Goal: Feedback & Contribution: Contribute content

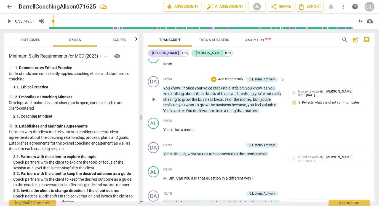
scroll to position [681, 0]
click at [294, 96] on div "6.Listens Actively Darrell Lim 09:15 07-24-2025" at bounding box center [330, 93] width 77 height 9
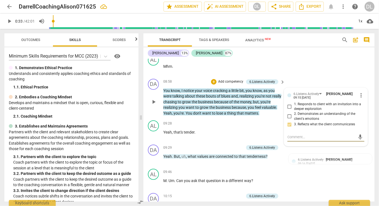
scroll to position [678, 0]
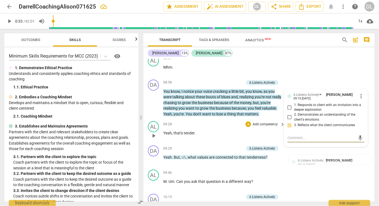
click at [229, 130] on div "09:28 + Add competency keyboard_arrow_right Yeah , that's tender ." at bounding box center [224, 131] width 122 height 20
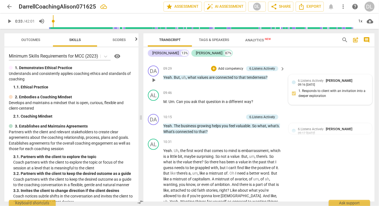
scroll to position [759, 0]
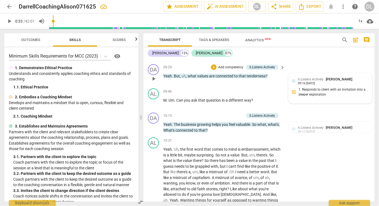
click at [305, 128] on span "6.Listens Actively" at bounding box center [311, 128] width 26 height 4
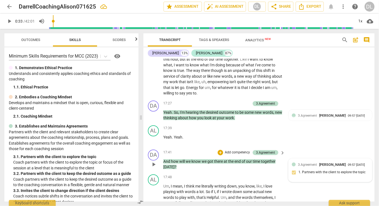
scroll to position [1320, 0]
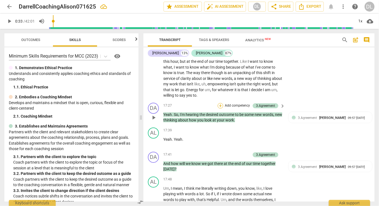
click at [220, 103] on div "+" at bounding box center [221, 106] width 6 height 6
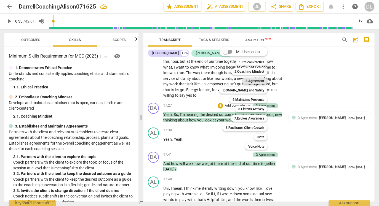
click at [261, 80] on b "3.Agreement" at bounding box center [255, 81] width 19 height 7
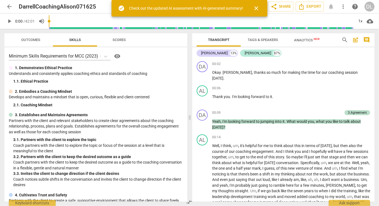
click at [218, 8] on div "Check out the updated AI assessment with AI-generated summary!" at bounding box center [186, 9] width 114 height 6
click at [301, 42] on span "Analytics New" at bounding box center [307, 40] width 26 height 4
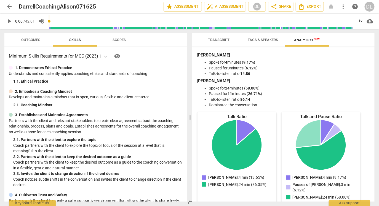
click at [221, 39] on span "Transcript" at bounding box center [219, 40] width 22 height 4
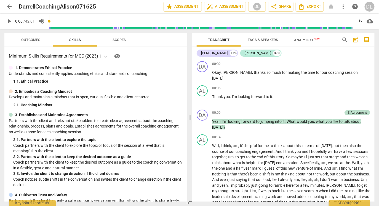
click at [257, 43] on span "Tags & Speakers" at bounding box center [263, 39] width 44 height 7
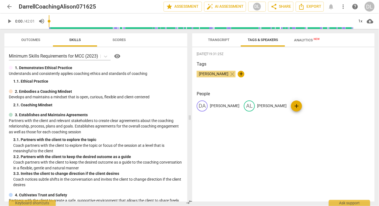
click at [219, 43] on span "Transcript" at bounding box center [218, 39] width 35 height 7
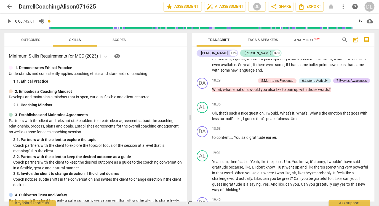
scroll to position [1223, 0]
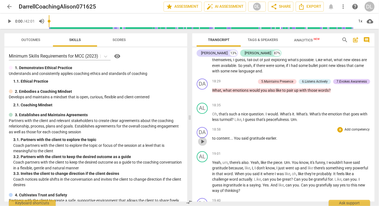
click at [203, 144] on span "play_arrow" at bounding box center [202, 142] width 7 height 7
click at [203, 145] on span "pause" at bounding box center [202, 142] width 7 height 7
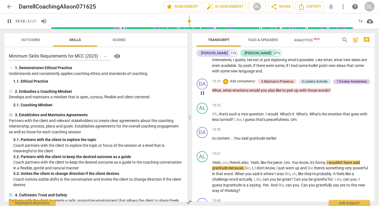
click at [201, 97] on span "pause" at bounding box center [202, 93] width 7 height 7
click at [201, 97] on span "play_arrow" at bounding box center [202, 93] width 7 height 7
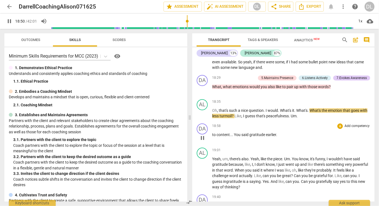
scroll to position [1231, 0]
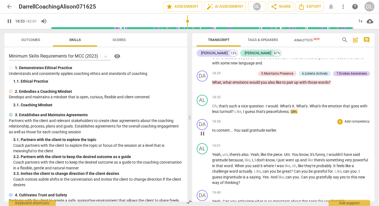
click at [276, 133] on span "." at bounding box center [276, 130] width 1 height 4
click at [338, 124] on div "+" at bounding box center [341, 122] width 6 height 6
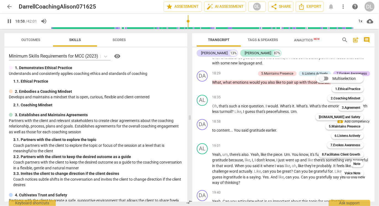
type input "1138"
click at [327, 80] on input "Multiselection" at bounding box center [321, 78] width 13 height 13
checkbox input "true"
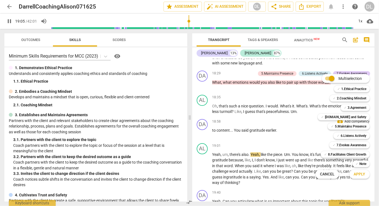
type input "1146"
click at [325, 72] on input "Multiselection" at bounding box center [331, 78] width 13 height 13
checkbox input "false"
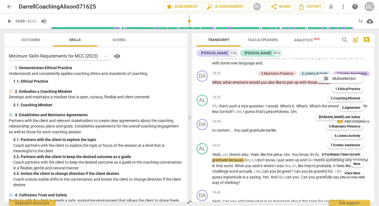
type input "1149"
click at [347, 135] on b "6.Listens Actively" at bounding box center [348, 136] width 26 height 7
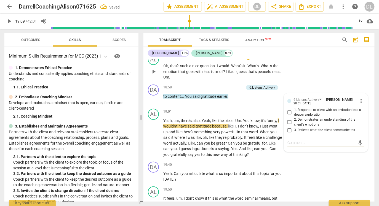
scroll to position [1516, 0]
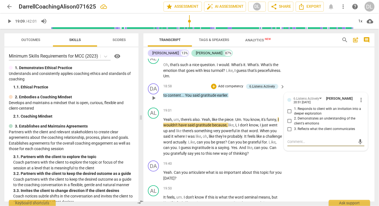
click at [288, 128] on input "3. Reflects what the client communicates" at bounding box center [289, 129] width 9 height 7
checkbox input "true"
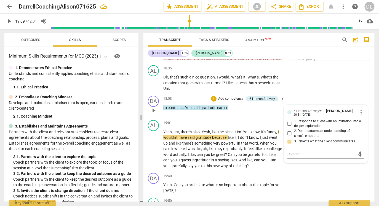
scroll to position [1503, 0]
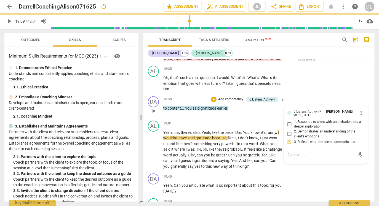
click at [338, 94] on div "DA play_arrow pause 18:58 + Add competency 6.Listens Actively keyboard_arrow_ri…" at bounding box center [259, 106] width 231 height 24
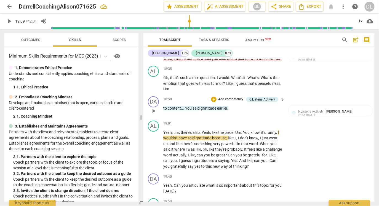
click at [233, 98] on p "Add competency" at bounding box center [231, 99] width 26 height 5
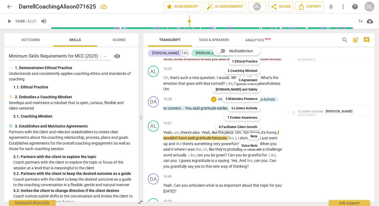
click at [223, 51] on input "Multiselection" at bounding box center [218, 50] width 13 height 13
checkbox input "true"
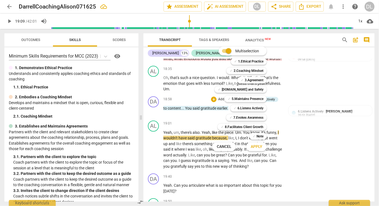
click at [300, 121] on div at bounding box center [189, 103] width 379 height 206
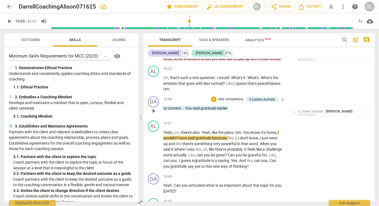
click at [225, 99] on p "Add competency" at bounding box center [231, 99] width 26 height 5
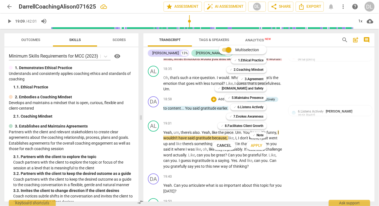
click at [286, 115] on div at bounding box center [189, 103] width 379 height 206
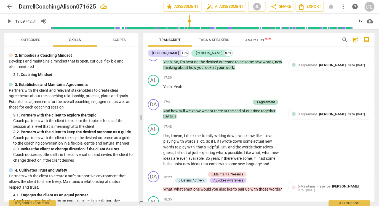
scroll to position [1372, 0]
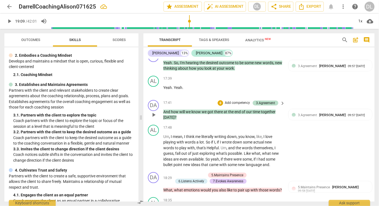
click at [243, 101] on p "Add competency" at bounding box center [237, 103] width 26 height 5
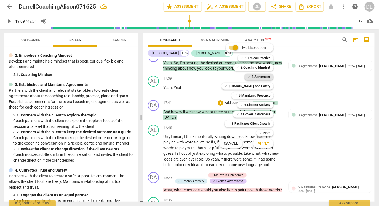
click at [253, 76] on b "3.Agreement" at bounding box center [261, 77] width 19 height 7
click at [344, 5] on div at bounding box center [189, 103] width 379 height 206
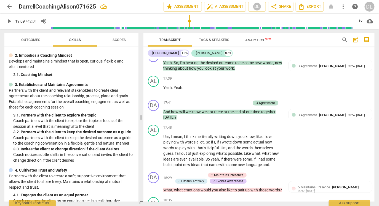
click at [344, 6] on span "more_vert" at bounding box center [343, 6] width 7 height 7
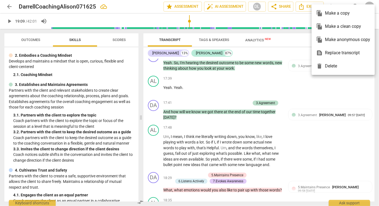
click at [286, 42] on div at bounding box center [189, 103] width 379 height 206
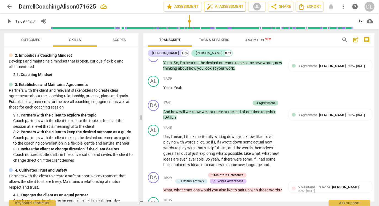
click at [215, 4] on span "auto_fix_high AI Assessment" at bounding box center [225, 6] width 37 height 7
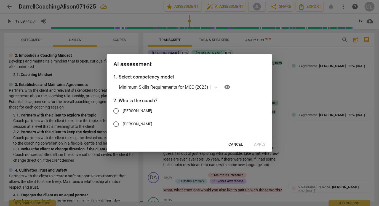
click at [132, 112] on span "[PERSON_NAME]" at bounding box center [138, 111] width 30 height 6
click at [123, 112] on input "[PERSON_NAME]" at bounding box center [116, 111] width 13 height 13
radio input "true"
click at [264, 144] on span "Apply" at bounding box center [260, 145] width 12 height 6
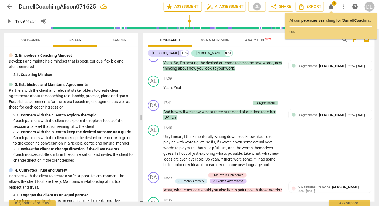
click at [182, 5] on span "star Assessment" at bounding box center [182, 6] width 33 height 7
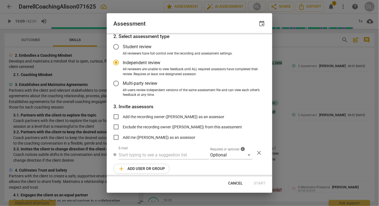
scroll to position [28, 0]
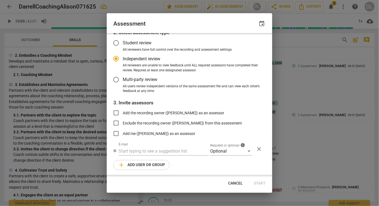
click at [239, 182] on span "Cancel" at bounding box center [235, 184] width 15 height 6
radio input "false"
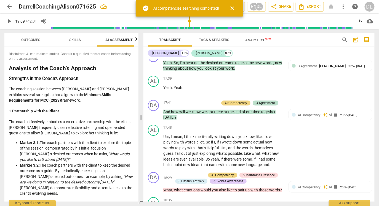
type input "1149"
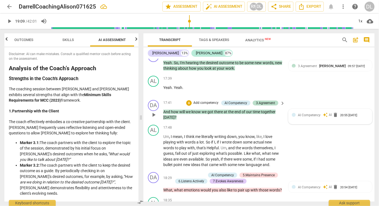
click at [323, 113] on span "auto_awesome" at bounding box center [325, 115] width 5 height 5
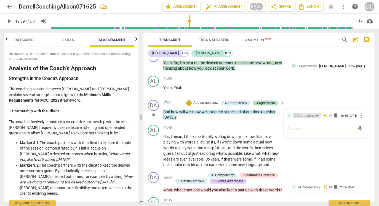
click at [309, 113] on div "AI Competency" at bounding box center [305, 115] width 23 height 5
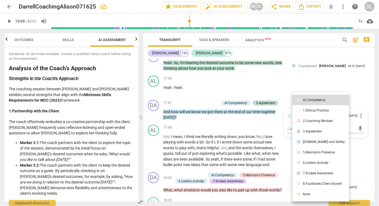
click at [303, 71] on div at bounding box center [189, 103] width 379 height 206
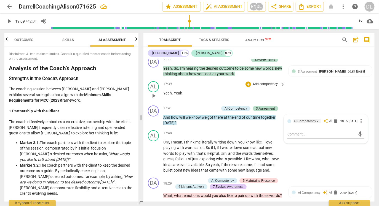
scroll to position [1364, 0]
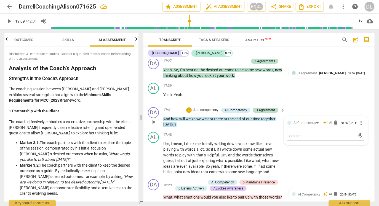
click at [205, 119] on p "And how will we know we got there at the end of our time together [DATE] ?" at bounding box center [222, 121] width 119 height 11
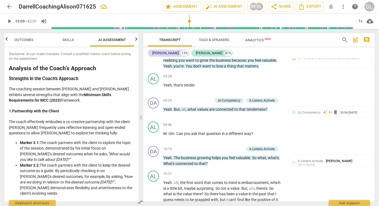
scroll to position [725, 0]
click at [305, 111] on span "AI Competency" at bounding box center [309, 113] width 23 height 4
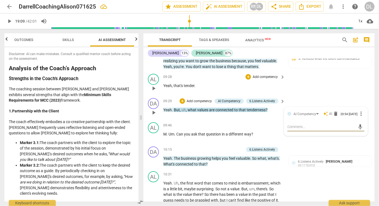
click at [341, 92] on div "AL play_arrow pause 09:28 + Add competency keyboard_arrow_right Yeah , that's t…" at bounding box center [259, 84] width 231 height 24
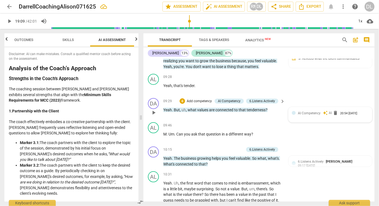
click at [357, 115] on div "20:54 [DATE]" at bounding box center [348, 114] width 17 height 4
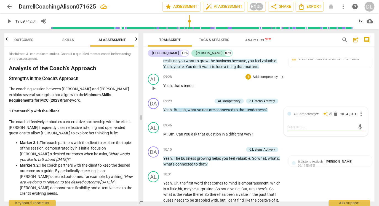
click at [342, 89] on div "AL play_arrow pause 09:28 + Add competency keyboard_arrow_right Yeah , that's t…" at bounding box center [259, 84] width 231 height 24
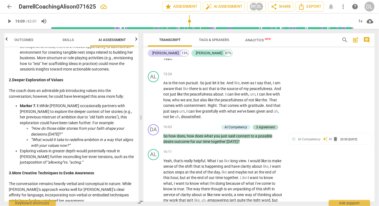
scroll to position [633, 0]
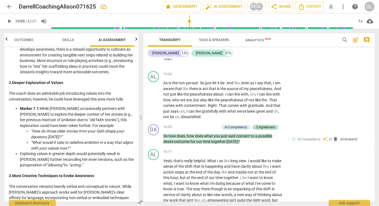
click at [10, 7] on span "arrow_back" at bounding box center [9, 6] width 7 height 7
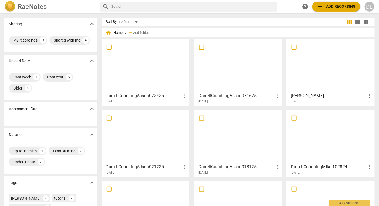
click at [136, 73] on div at bounding box center [145, 65] width 84 height 49
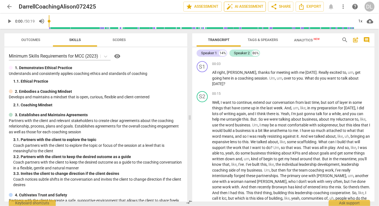
click at [248, 3] on button "auto_fix_high AI Assessment" at bounding box center [245, 7] width 42 height 10
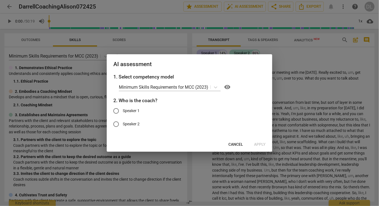
click at [232, 145] on span "Cancel" at bounding box center [236, 145] width 15 height 6
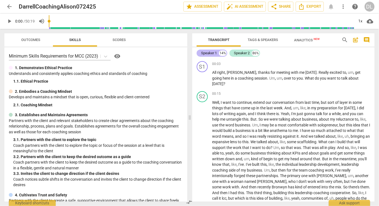
click at [209, 54] on div "Speaker 1" at bounding box center [209, 54] width 16 height 6
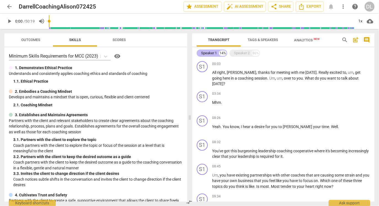
click at [209, 54] on div "Speaker 1" at bounding box center [209, 54] width 16 height 6
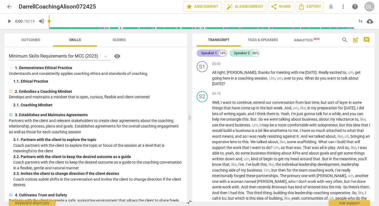
click at [218, 54] on div "Speaker 1 14%" at bounding box center [212, 53] width 31 height 7
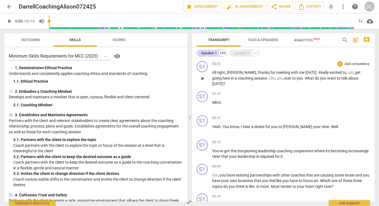
click at [196, 65] on div "S1 play_arrow pause 00:03 + Add competency keyboard_arrow_right All right , [PE…" at bounding box center [283, 74] width 182 height 30
click at [200, 67] on div "S1" at bounding box center [202, 66] width 11 height 11
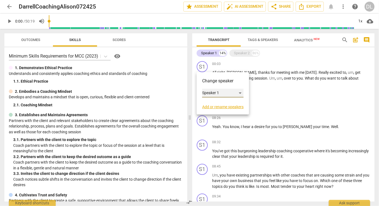
click at [219, 92] on div "Speaker 1" at bounding box center [222, 93] width 41 height 9
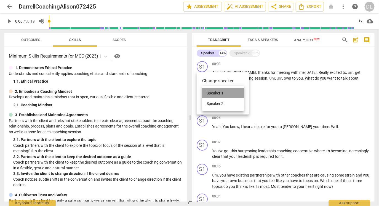
click at [219, 92] on li "Speaker 1" at bounding box center [223, 93] width 42 height 10
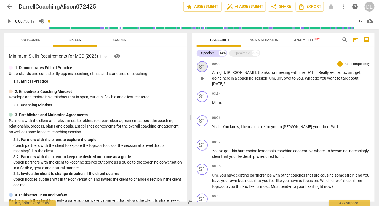
click at [203, 67] on div "S1" at bounding box center [202, 66] width 11 height 11
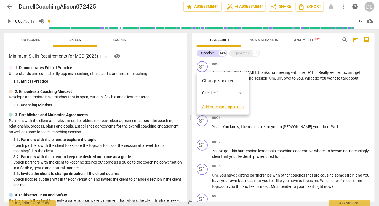
click at [224, 106] on link "Add or rename speakers" at bounding box center [222, 107] width 41 height 4
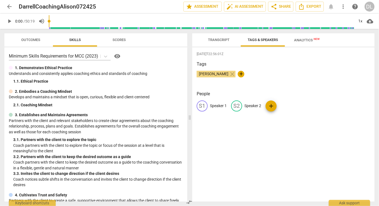
click at [215, 105] on p "Speaker 1" at bounding box center [218, 106] width 17 height 6
type input "d"
type input "[PERSON_NAME]"
click at [286, 107] on p "Speaker 2" at bounding box center [288, 106] width 17 height 6
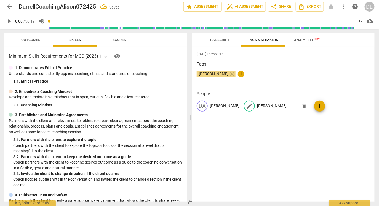
type input "[PERSON_NAME]"
click at [289, 138] on div "[DATE]T22:56:01Z Tags [PERSON_NAME] close + People DA [PERSON_NAME] edit [PERSO…" at bounding box center [283, 124] width 182 height 155
click at [270, 76] on div "[PERSON_NAME] close +" at bounding box center [284, 76] width 174 height 11
click at [225, 44] on span "Transcript" at bounding box center [218, 39] width 35 height 7
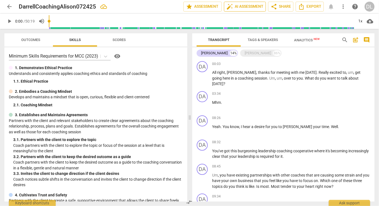
click at [246, 7] on span "auto_fix_high AI Assessment" at bounding box center [245, 6] width 37 height 7
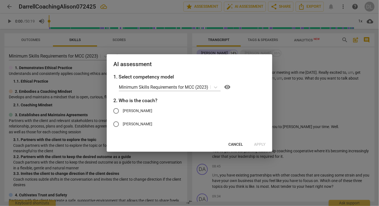
click at [129, 111] on span "[PERSON_NAME]" at bounding box center [138, 111] width 30 height 6
click at [123, 111] on input "[PERSON_NAME]" at bounding box center [116, 111] width 13 height 13
radio input "true"
click at [259, 144] on span "Apply" at bounding box center [260, 145] width 12 height 6
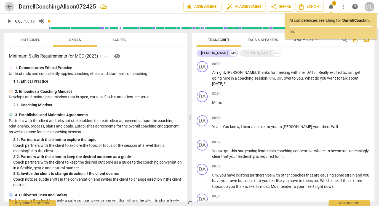
click at [8, 4] on span "arrow_back" at bounding box center [9, 6] width 7 height 7
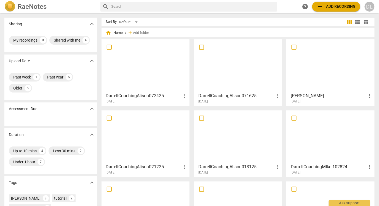
click at [233, 71] on div at bounding box center [238, 65] width 84 height 49
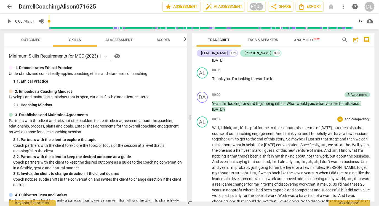
scroll to position [18, 0]
click at [12, 3] on button "arrow_back" at bounding box center [9, 7] width 10 height 10
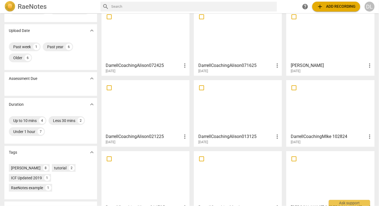
scroll to position [32, 0]
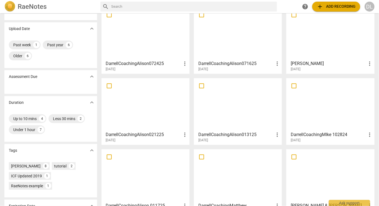
click at [166, 122] on div at bounding box center [145, 104] width 84 height 49
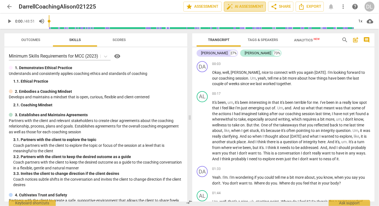
click at [248, 7] on span "auto_fix_high AI Assessment" at bounding box center [245, 6] width 37 height 7
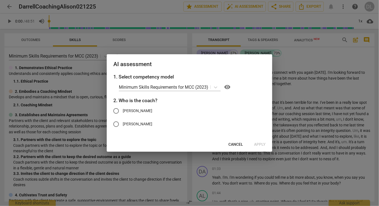
click at [131, 110] on span "[PERSON_NAME]" at bounding box center [138, 111] width 30 height 6
click at [123, 110] on input "[PERSON_NAME]" at bounding box center [116, 111] width 13 height 13
radio input "true"
click at [261, 147] on span "Apply" at bounding box center [260, 145] width 12 height 6
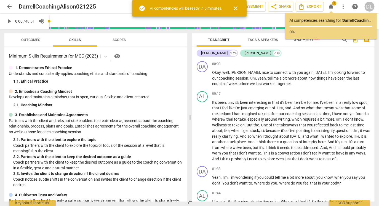
click at [7, 6] on span "arrow_back" at bounding box center [9, 6] width 7 height 7
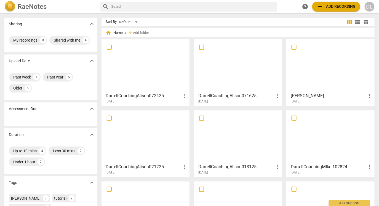
click at [235, 77] on div at bounding box center [238, 65] width 84 height 49
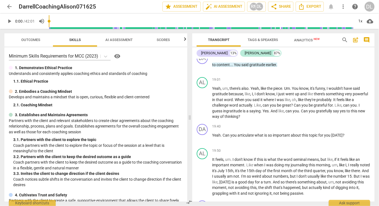
scroll to position [1297, 0]
click at [11, 8] on span "arrow_back" at bounding box center [9, 6] width 7 height 7
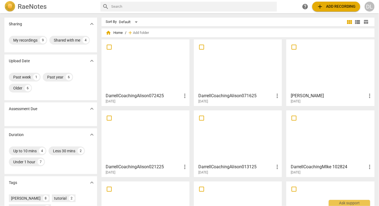
click at [240, 84] on div at bounding box center [238, 65] width 84 height 49
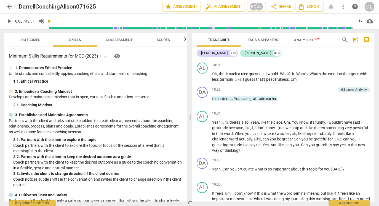
scroll to position [1262, 0]
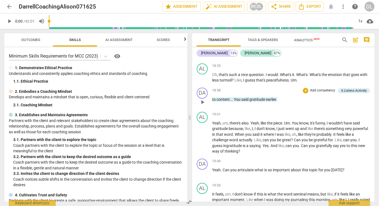
click at [327, 93] on p "Add competency" at bounding box center [323, 90] width 26 height 5
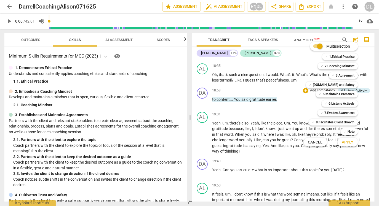
click at [97, 124] on div at bounding box center [189, 103] width 379 height 206
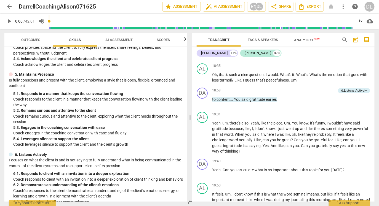
scroll to position [206, 0]
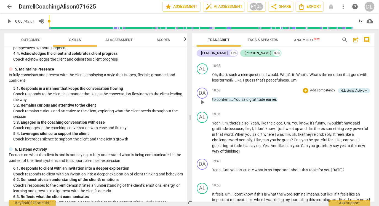
click at [325, 93] on p "Add competency" at bounding box center [323, 90] width 26 height 5
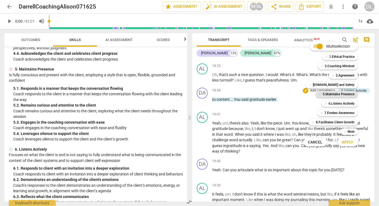
click at [340, 95] on b "5.Maintains Presence" at bounding box center [339, 94] width 32 height 7
click at [294, 112] on div at bounding box center [189, 103] width 379 height 206
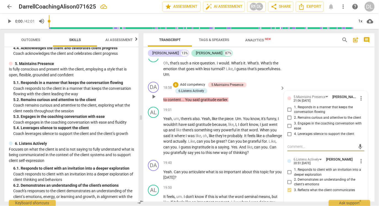
scroll to position [1521, 0]
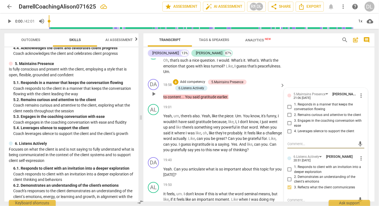
click at [289, 104] on input "1. Responds in a manner that keeps the conversation flowing" at bounding box center [289, 107] width 9 height 7
checkbox input "true"
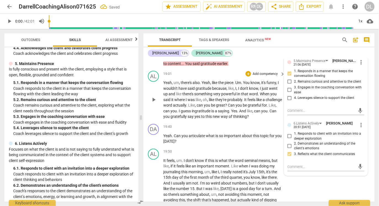
scroll to position [1555, 0]
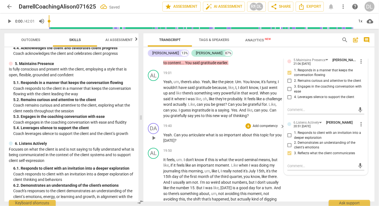
click at [212, 134] on span "what" at bounding box center [211, 135] width 10 height 4
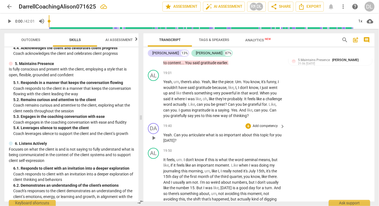
click at [276, 125] on p "Add competency" at bounding box center [265, 126] width 26 height 5
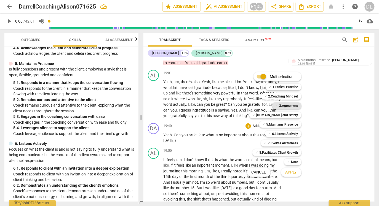
click at [293, 106] on b "3.Agreement" at bounding box center [289, 106] width 19 height 7
click at [231, 143] on div at bounding box center [189, 103] width 379 height 206
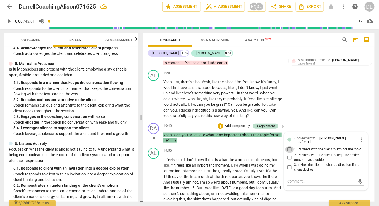
click at [290, 147] on input "1. Partners with the client to explore the topic" at bounding box center [289, 150] width 9 height 7
checkbox input "true"
click at [261, 143] on div "DA play_arrow pause 19:40 + Add competency 3.Agreement keyboard_arrow_right Yea…" at bounding box center [259, 133] width 231 height 25
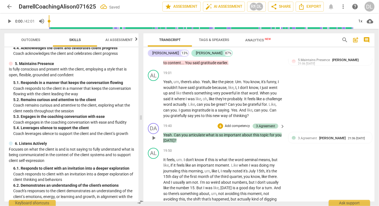
click at [229, 124] on p "Add competency" at bounding box center [237, 126] width 26 height 5
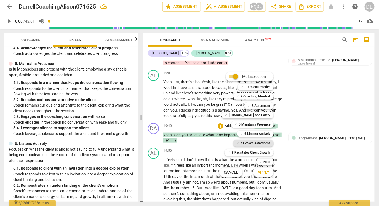
click at [253, 143] on b "7.Evokes Awareness" at bounding box center [255, 143] width 30 height 7
click at [263, 174] on span "Apply" at bounding box center [264, 173] width 12 height 6
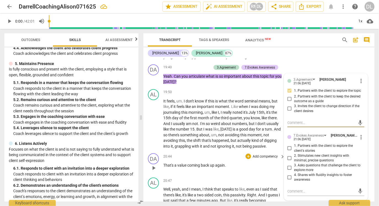
scroll to position [1616, 0]
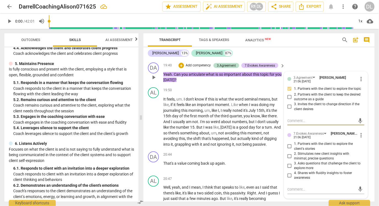
click at [290, 164] on input "3. Asks questions that challenge the client to explore more" at bounding box center [289, 166] width 9 height 7
checkbox input "true"
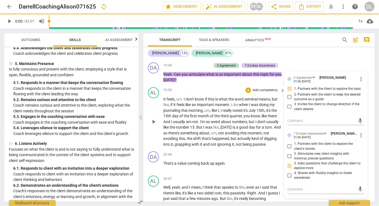
click at [246, 132] on span "this" at bounding box center [243, 133] width 7 height 4
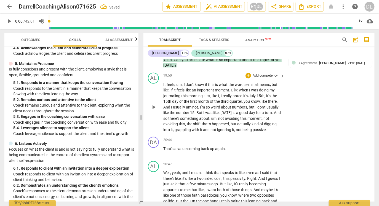
scroll to position [1630, 0]
click at [223, 148] on span "again" at bounding box center [220, 149] width 10 height 4
click at [270, 138] on p "Add competency" at bounding box center [265, 140] width 26 height 5
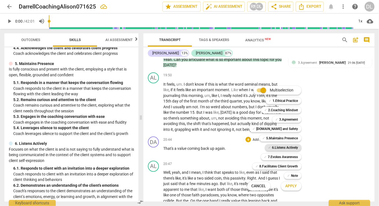
click at [284, 146] on b "6.Listens Actively" at bounding box center [285, 148] width 26 height 7
click at [286, 139] on b "5.Maintains Presence" at bounding box center [283, 138] width 32 height 7
click at [291, 188] on span "Apply" at bounding box center [292, 187] width 12 height 6
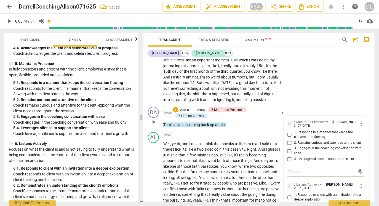
scroll to position [1661, 0]
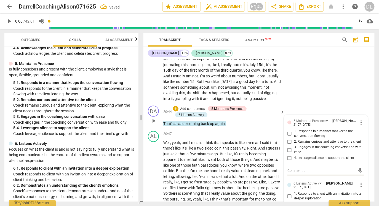
click at [289, 132] on input "1. Responds in a manner that keeps the conversation flowing" at bounding box center [289, 134] width 9 height 7
checkbox input "true"
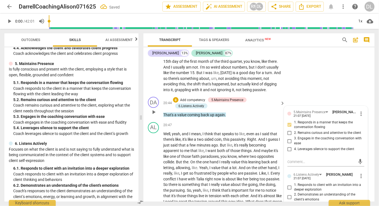
scroll to position [1671, 0]
click at [288, 139] on input "3. Engages in the coaching conversation with ease" at bounding box center [289, 141] width 9 height 7
checkbox input "true"
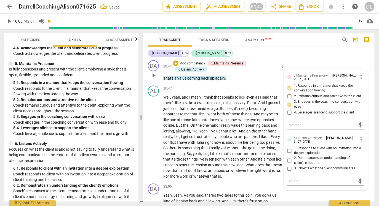
scroll to position [1707, 0]
click at [288, 166] on input "3. Reflects what the client communicates" at bounding box center [289, 168] width 9 height 7
checkbox input "true"
click at [289, 149] on input "1. Responds to client with an invitation into a deeper exploration" at bounding box center [289, 150] width 9 height 7
checkbox input "true"
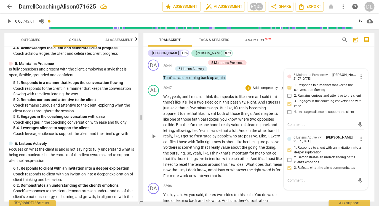
click at [264, 144] on p "Well , yeah , and I mean , I think that speaks to like , even as I said that th…" at bounding box center [222, 136] width 119 height 85
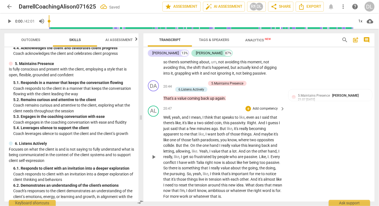
scroll to position [1686, 0]
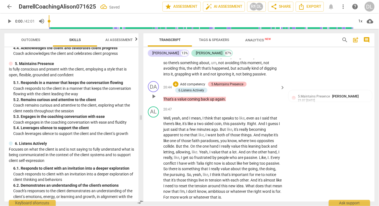
click at [227, 83] on div "5.Maintains Presence" at bounding box center [227, 84] width 32 height 5
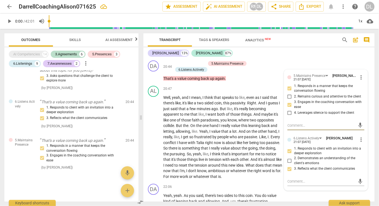
scroll to position [1706, 0]
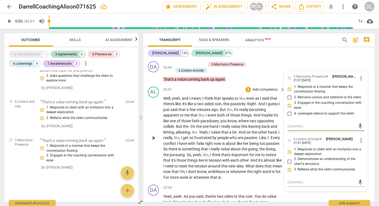
click at [222, 102] on span "coin" at bounding box center [217, 104] width 7 height 4
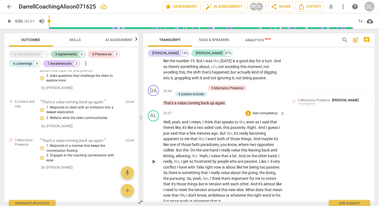
scroll to position [1673, 0]
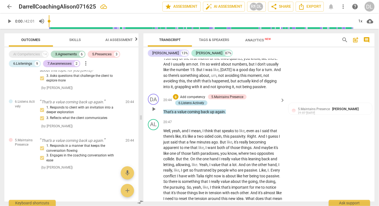
click at [199, 103] on div "6.Listens Actively" at bounding box center [192, 103] width 26 height 5
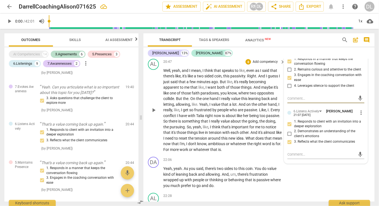
scroll to position [1735, 0]
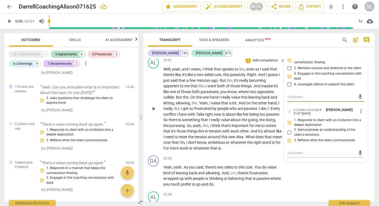
click at [212, 113] on span "right" at bounding box center [209, 115] width 9 height 4
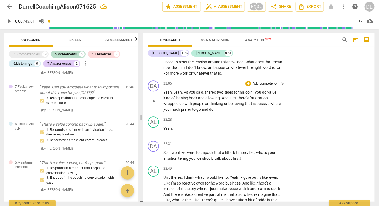
scroll to position [1811, 0]
click at [77, 39] on span "Skills" at bounding box center [75, 40] width 12 height 4
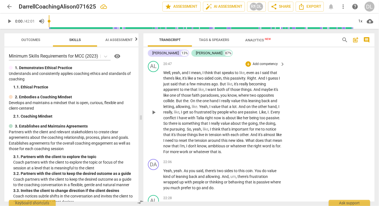
scroll to position [1730, 0]
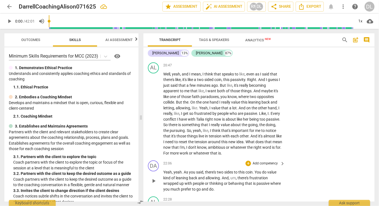
click at [275, 162] on p "Add competency" at bounding box center [265, 164] width 26 height 5
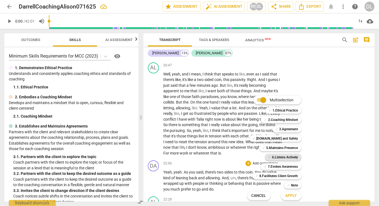
click at [283, 159] on b "6.Listens Actively" at bounding box center [285, 157] width 26 height 7
click at [284, 141] on b "[DOMAIN_NAME] and Safety" at bounding box center [278, 139] width 42 height 7
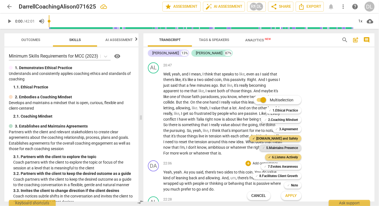
click at [283, 149] on b "5.Maintains Presence" at bounding box center [283, 148] width 32 height 7
click at [294, 199] on button "Apply" at bounding box center [291, 196] width 20 height 10
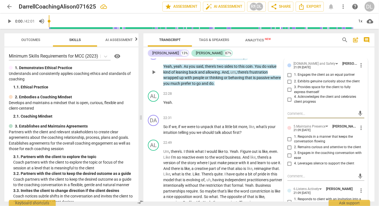
scroll to position [1842, 0]
click at [289, 136] on input "1. Responds in a manner that keeps the conversation flowing" at bounding box center [289, 139] width 9 height 7
checkbox input "true"
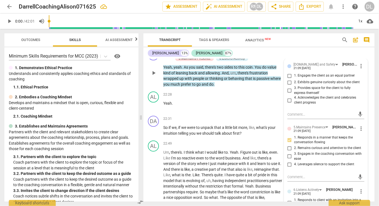
click at [288, 154] on input "3. Engages in the coaching conversation with ease" at bounding box center [289, 156] width 9 height 7
checkbox input "true"
click at [289, 138] on input "1. Responds in a manner that keeps the conversation flowing" at bounding box center [289, 140] width 9 height 7
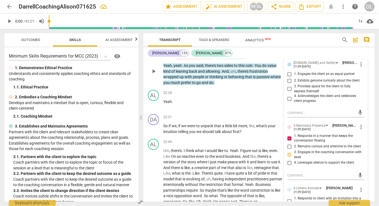
click at [288, 138] on input "1. Responds in a manner that keeps the conversation flowing" at bounding box center [289, 138] width 9 height 7
checkbox input "false"
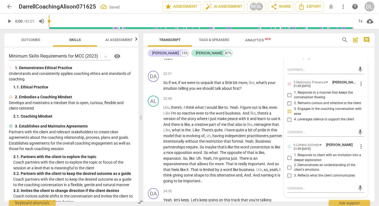
scroll to position [1892, 0]
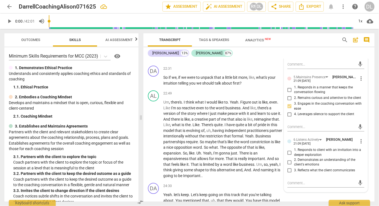
click at [289, 170] on input "3. Reflects what the client communicates" at bounding box center [289, 171] width 9 height 7
checkbox input "true"
click at [243, 135] on span "formal" at bounding box center [237, 136] width 11 height 4
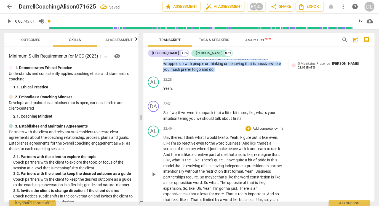
scroll to position [1855, 0]
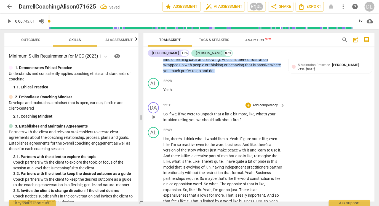
click at [279, 104] on span "keyboard_arrow_right" at bounding box center [282, 105] width 7 height 7
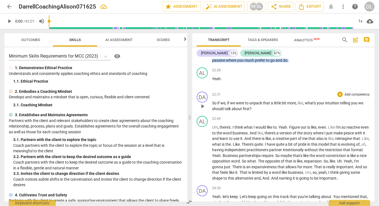
click at [352, 97] on p "Add competency" at bounding box center [357, 94] width 26 height 5
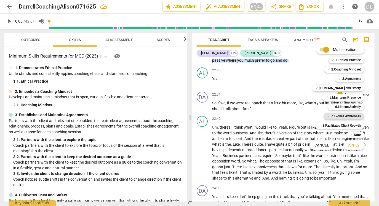
click at [350, 115] on b "7.Evokes Awareness" at bounding box center [346, 116] width 30 height 7
click at [350, 110] on b "6.Listens Actively" at bounding box center [348, 107] width 26 height 7
click at [355, 145] on span "Apply" at bounding box center [355, 146] width 12 height 6
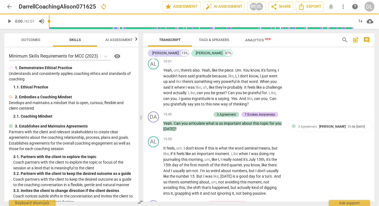
scroll to position [1855, 0]
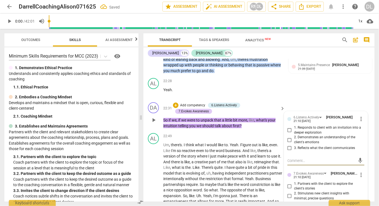
click at [289, 128] on input "1. Responds to client with an invitation into a deeper exploration" at bounding box center [289, 130] width 9 height 7
checkbox input "true"
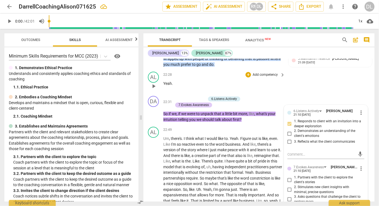
scroll to position [1865, 0]
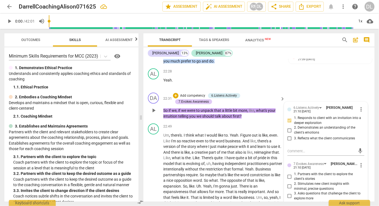
click at [287, 176] on input "1. Partners with the client to explore the client's stories" at bounding box center [289, 177] width 9 height 7
checkbox input "true"
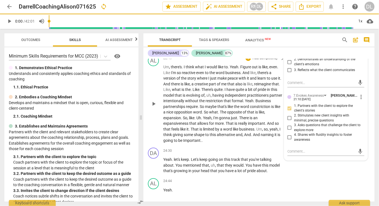
scroll to position [1942, 0]
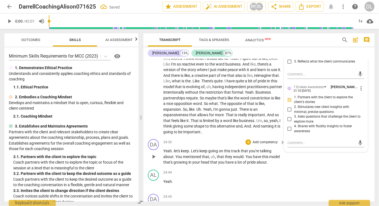
click at [244, 155] on span "." at bounding box center [245, 157] width 2 height 4
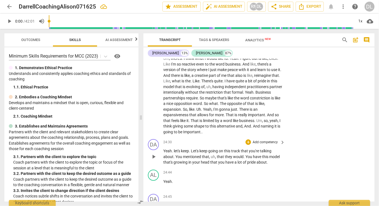
click at [276, 157] on span "model" at bounding box center [274, 157] width 10 height 4
click at [273, 140] on p "Add competency" at bounding box center [265, 142] width 26 height 5
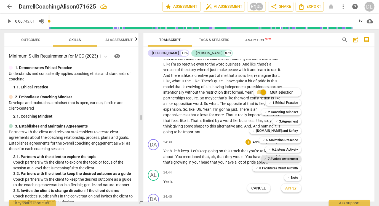
click at [285, 158] on b "7.Evokes Awareness" at bounding box center [283, 159] width 30 height 7
click at [285, 150] on b "6.Listens Actively" at bounding box center [285, 150] width 26 height 7
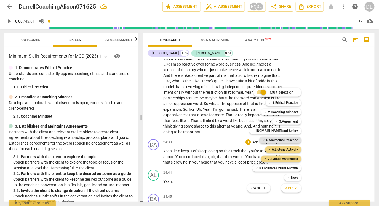
click at [284, 140] on b "5.Maintains Presence" at bounding box center [283, 140] width 32 height 7
click at [283, 131] on b "[DOMAIN_NAME] and Safety" at bounding box center [278, 131] width 42 height 7
click at [292, 188] on span "Apply" at bounding box center [292, 189] width 12 height 6
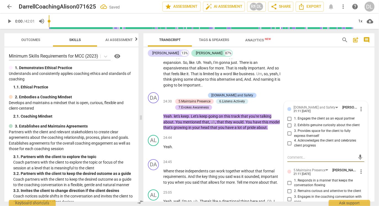
scroll to position [1989, 0]
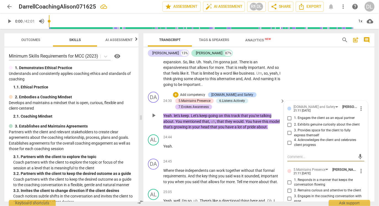
click at [289, 131] on input "3. Provides space for the client to fully express themself" at bounding box center [289, 133] width 9 height 7
checkbox input "true"
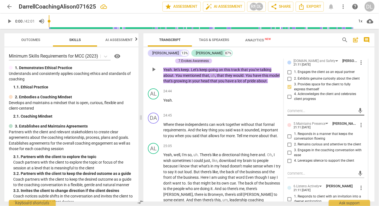
scroll to position [2034, 0]
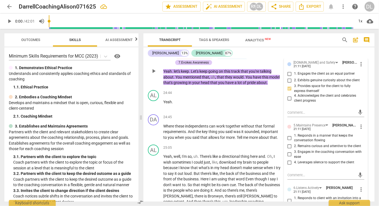
click at [289, 143] on input "2. Remains curious and attentive to the client" at bounding box center [289, 146] width 9 height 7
checkbox input "true"
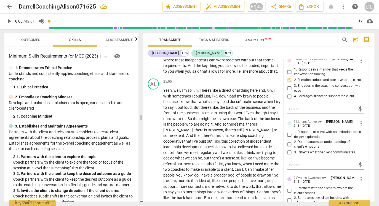
scroll to position [2105, 0]
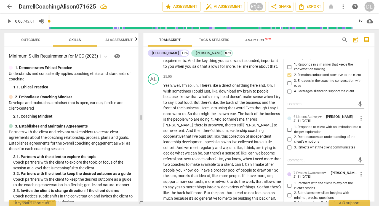
click at [290, 146] on input "3. Reflects what the client communicates" at bounding box center [289, 148] width 9 height 7
checkbox input "true"
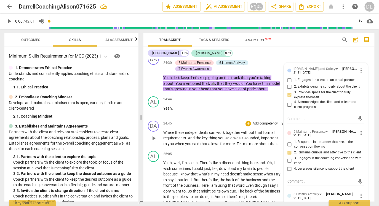
scroll to position [2027, 0]
click at [255, 123] on p "Add competency" at bounding box center [265, 124] width 26 height 5
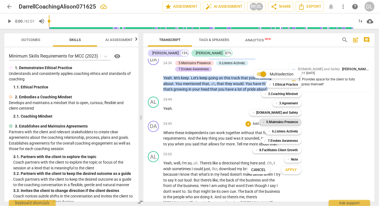
click at [283, 122] on b "5.Maintains Presence" at bounding box center [283, 122] width 32 height 7
click at [283, 132] on b "6.Listens Actively" at bounding box center [285, 131] width 26 height 7
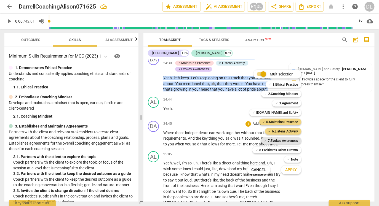
click at [283, 139] on b "7.Evokes Awareness" at bounding box center [283, 141] width 30 height 7
click at [284, 111] on b "[DOMAIN_NAME] and Safety" at bounding box center [278, 113] width 42 height 7
click at [289, 169] on span "Apply" at bounding box center [292, 171] width 12 height 6
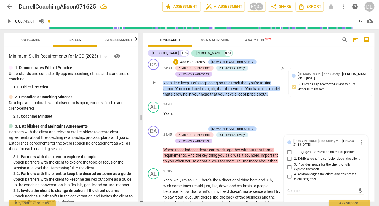
scroll to position [2022, 0]
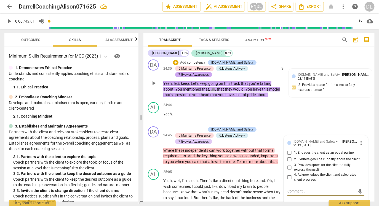
click at [205, 72] on div "7.Evokes Awareness" at bounding box center [194, 74] width 30 height 5
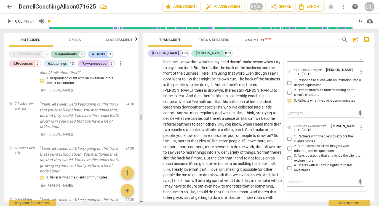
scroll to position [2152, 0]
click at [358, 127] on span "more_vert" at bounding box center [361, 127] width 7 height 7
click at [361, 135] on li "Delete" at bounding box center [364, 136] width 19 height 10
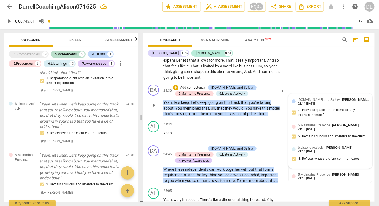
scroll to position [1989, 0]
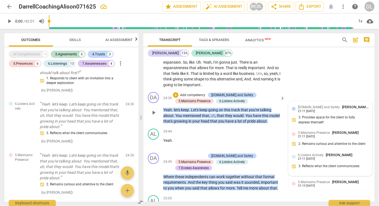
click at [308, 107] on span "[DOMAIN_NAME] and Safety" at bounding box center [319, 107] width 42 height 4
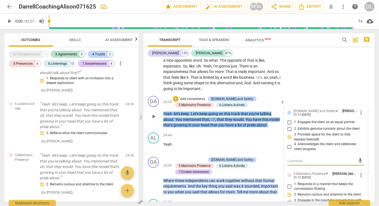
scroll to position [1985, 0]
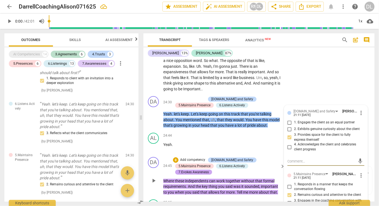
click at [203, 170] on div "7.Evokes Awareness" at bounding box center [194, 172] width 30 height 5
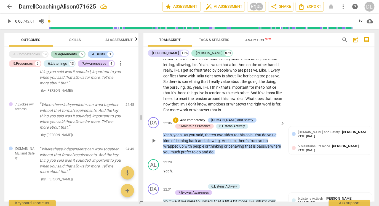
scroll to position [1775, 0]
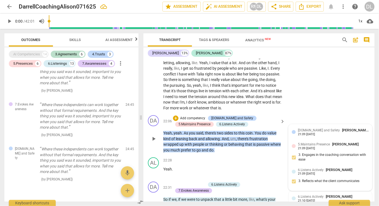
click at [311, 134] on div "21:09 [DATE]" at bounding box center [306, 135] width 17 height 4
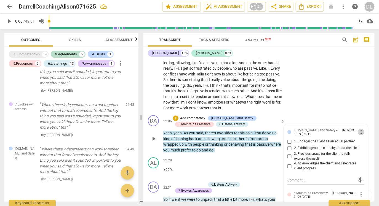
click at [360, 131] on span "more_vert" at bounding box center [361, 132] width 7 height 7
click at [363, 141] on li "Delete" at bounding box center [364, 141] width 19 height 10
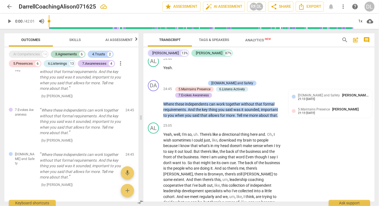
scroll to position [2061, 0]
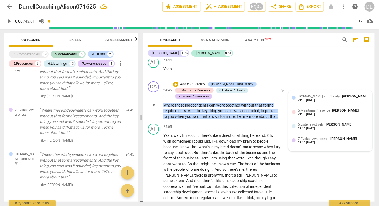
click at [304, 99] on div "21:13 [DATE]" at bounding box center [306, 101] width 17 height 4
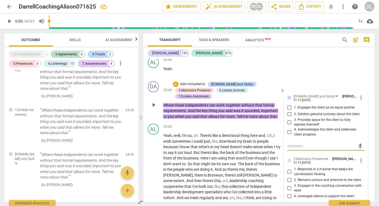
click at [288, 113] on input "2. Exhibits genuine curiosity about the client" at bounding box center [289, 114] width 9 height 7
checkbox input "true"
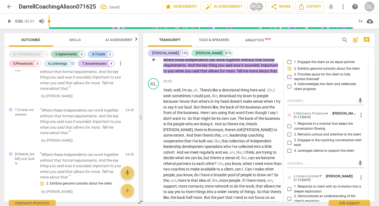
scroll to position [2107, 0]
click at [289, 141] on input "3. Engages in the coaching conversation with ease" at bounding box center [289, 142] width 9 height 7
checkbox input "true"
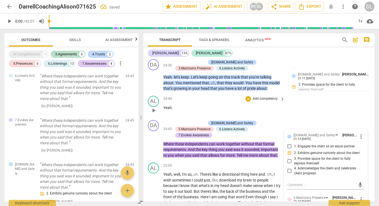
scroll to position [1214, 0]
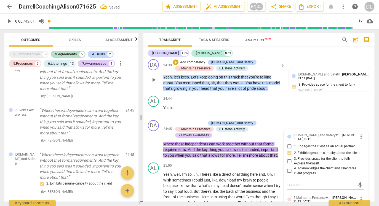
click at [154, 77] on span "play_arrow" at bounding box center [153, 80] width 7 height 7
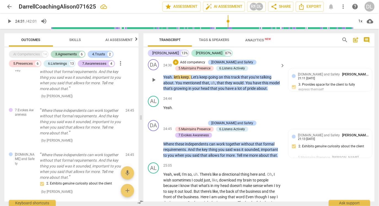
click at [154, 78] on span "play_arrow" at bounding box center [153, 80] width 7 height 7
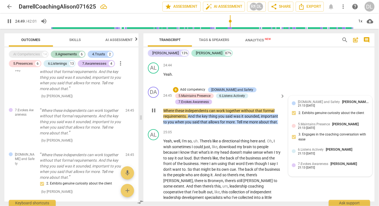
scroll to position [2057, 0]
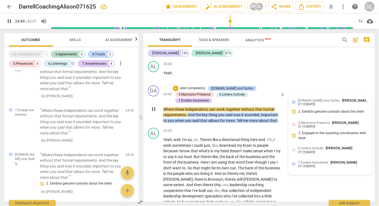
click at [310, 114] on div "[DOMAIN_NAME] and Safety [PERSON_NAME] 21:13 [DATE] 2. Exhibits genuine curiosi…" at bounding box center [330, 108] width 77 height 20
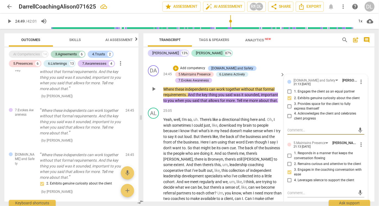
scroll to position [2076, 0]
click at [152, 87] on span "play_arrow" at bounding box center [153, 89] width 7 height 7
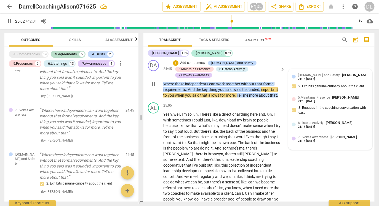
scroll to position [2087, 0]
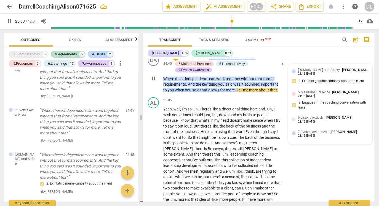
click at [315, 116] on span "6.Listens Actively" at bounding box center [311, 118] width 26 height 4
type input "1504"
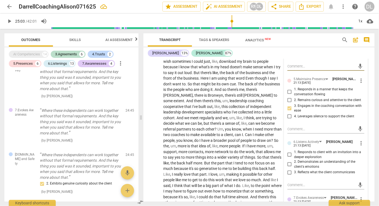
scroll to position [2142, 0]
click at [289, 153] on input "1. Responds to client with an invitation into a deeper exploration" at bounding box center [289, 154] width 9 height 7
checkbox input "true"
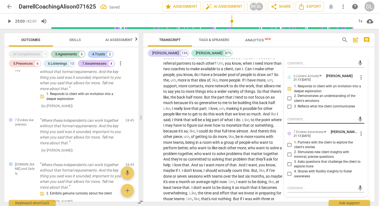
scroll to position [2208, 0]
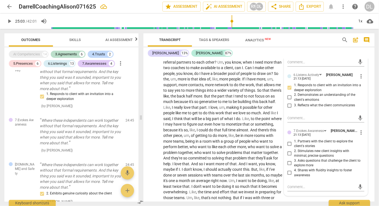
click at [288, 141] on input "1. Partners with the client to explore the client's stories" at bounding box center [289, 144] width 9 height 7
checkbox input "true"
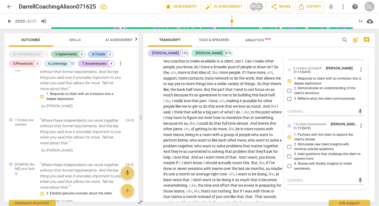
scroll to position [2215, 0]
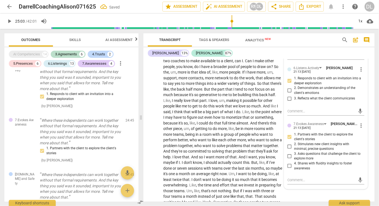
click at [290, 155] on input "3. Asks questions that challenge the client to explore more" at bounding box center [289, 156] width 9 height 7
checkbox input "true"
click at [289, 137] on input "1. Partners with the client to explore the client's stories" at bounding box center [289, 137] width 9 height 7
click at [289, 135] on input "1. Partners with the client to explore the client's stories" at bounding box center [289, 137] width 9 height 7
checkbox input "false"
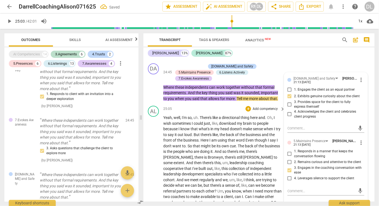
scroll to position [2078, 0]
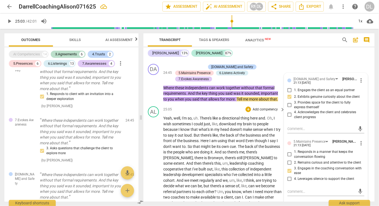
click at [206, 123] on span "just" at bounding box center [207, 124] width 6 height 4
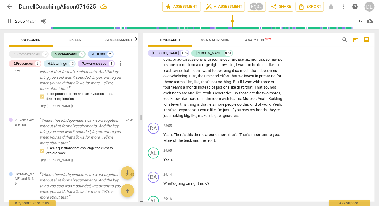
scroll to position [2325, 0]
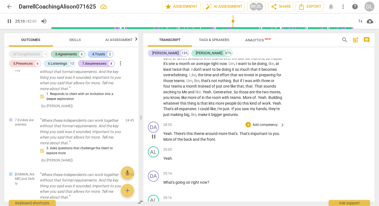
click at [267, 124] on p "Add competency" at bounding box center [265, 125] width 26 height 5
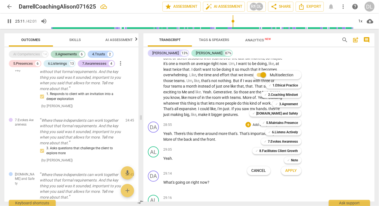
click at [233, 131] on div at bounding box center [189, 103] width 379 height 206
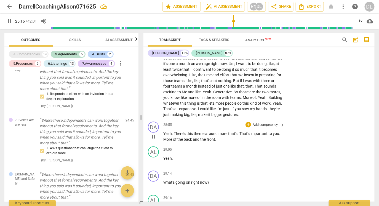
scroll to position [2139, 0]
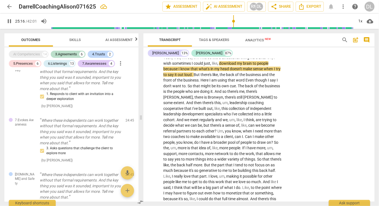
click at [206, 129] on span "each" at bounding box center [200, 131] width 9 height 4
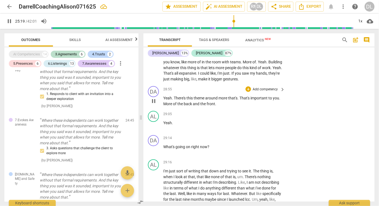
scroll to position [2361, 0]
click at [277, 89] on p "Add competency" at bounding box center [265, 89] width 26 height 5
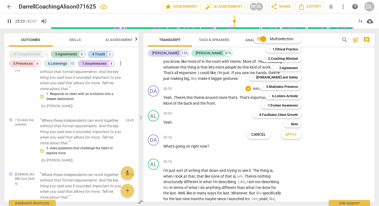
click at [221, 94] on div at bounding box center [189, 103] width 379 height 206
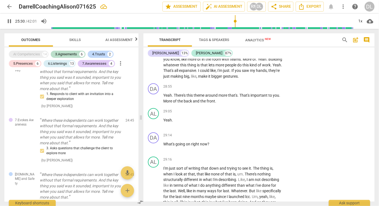
scroll to position [2372, 0]
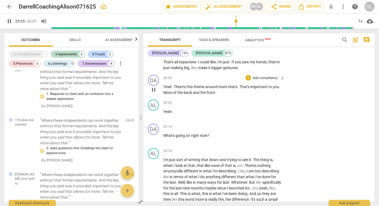
click at [271, 77] on p "Add competency" at bounding box center [265, 78] width 26 height 5
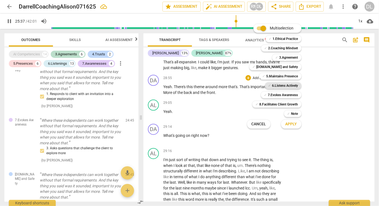
click at [285, 86] on b "6.Listens Actively" at bounding box center [285, 86] width 26 height 7
click at [294, 77] on b "5.Maintains Presence" at bounding box center [283, 76] width 32 height 7
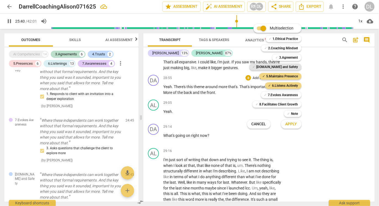
click at [291, 65] on b "[DOMAIN_NAME] and Safety" at bounding box center [278, 67] width 42 height 7
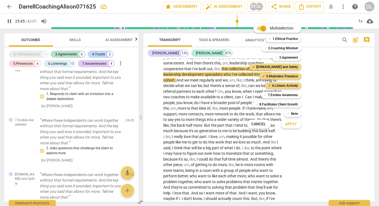
click at [289, 127] on span "Apply" at bounding box center [292, 125] width 12 height 6
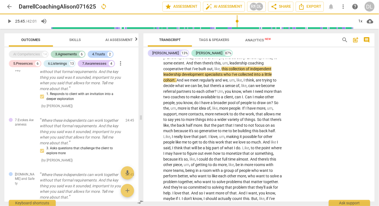
type input "1546"
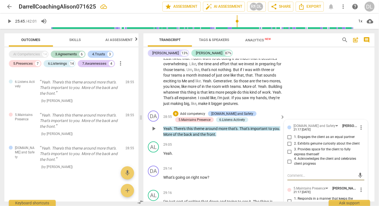
scroll to position [2336, 0]
click at [289, 150] on input "3. Provides space for the client to fully express themself" at bounding box center [289, 152] width 9 height 7
checkbox input "true"
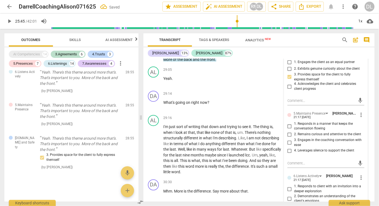
scroll to position [2411, 0]
click at [290, 123] on input "1. Responds in a manner that keeps the conversation flowing" at bounding box center [289, 126] width 9 height 7
checkbox input "true"
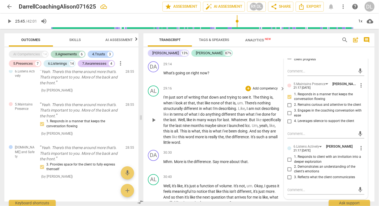
scroll to position [2441, 0]
click at [288, 176] on input "3. Reflects what the client communicates" at bounding box center [289, 177] width 9 height 7
checkbox input "true"
click at [249, 137] on span "difference" at bounding box center [240, 137] width 17 height 4
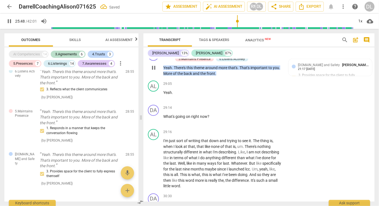
scroll to position [2395, 0]
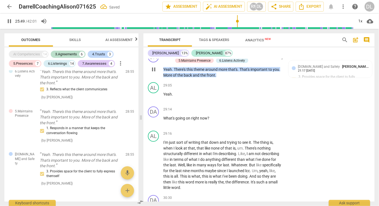
click at [170, 67] on p "Yeah . There's this theme around more that's . That's important to you . More o…" at bounding box center [222, 72] width 119 height 11
click at [168, 67] on span "Yeah" at bounding box center [167, 69] width 9 height 4
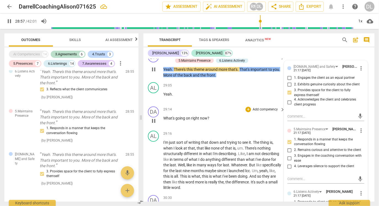
click at [253, 109] on p "Add competency" at bounding box center [265, 110] width 26 height 5
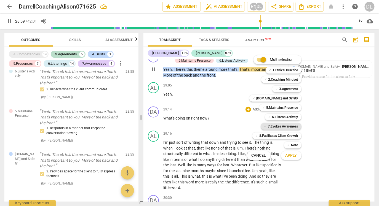
click at [289, 126] on b "7.Evokes Awareness" at bounding box center [283, 126] width 30 height 7
click at [295, 158] on span "Apply" at bounding box center [292, 156] width 12 height 6
type input "1748"
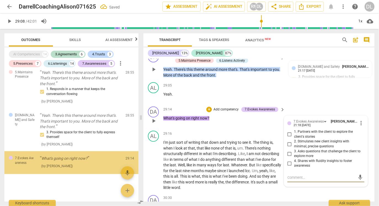
scroll to position [1419, 0]
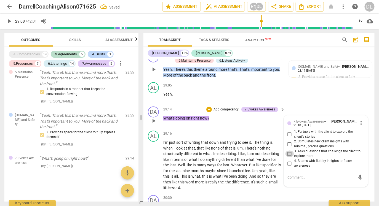
click at [289, 152] on input "3. Asks questions that challenge the client to explore more" at bounding box center [289, 154] width 9 height 7
checkbox input "true"
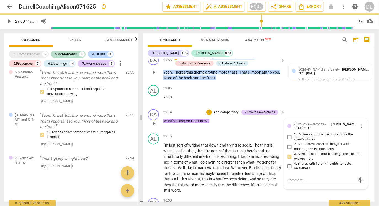
scroll to position [2391, 0]
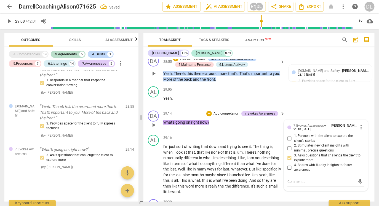
click at [153, 123] on span "play_arrow" at bounding box center [153, 125] width 7 height 7
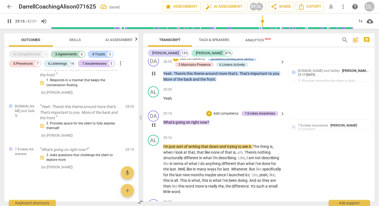
click at [229, 112] on p "Add competency" at bounding box center [226, 114] width 26 height 5
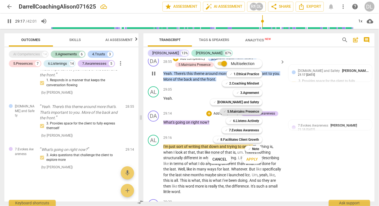
click at [253, 111] on b "5.Maintains Presence" at bounding box center [243, 111] width 32 height 7
click at [250, 105] on b "[DOMAIN_NAME] and Safety" at bounding box center [238, 102] width 42 height 7
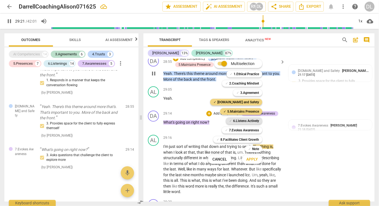
click at [248, 121] on b "6.Listens Actively" at bounding box center [246, 121] width 26 height 7
click at [256, 160] on span "Apply" at bounding box center [252, 160] width 12 height 6
type input "1763"
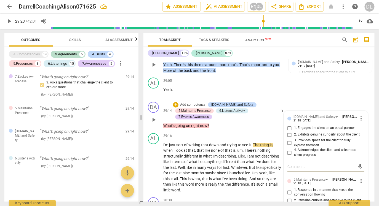
scroll to position [2401, 0]
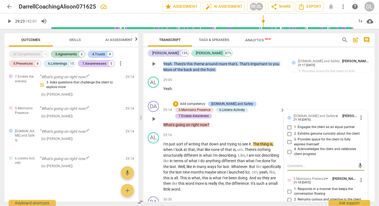
click at [289, 140] on input "3. Provides space for the client to fully express themself" at bounding box center [289, 142] width 9 height 7
checkbox input "true"
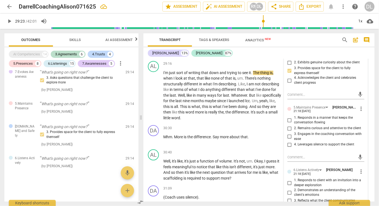
scroll to position [2474, 0]
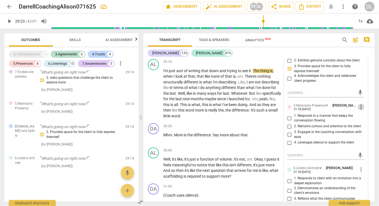
click at [358, 106] on span "more_vert" at bounding box center [361, 107] width 7 height 7
click at [363, 115] on li "Delete" at bounding box center [364, 115] width 19 height 10
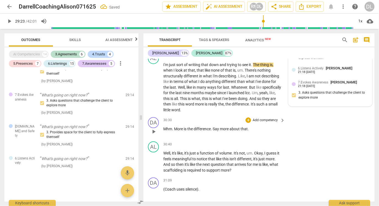
scroll to position [1482, 0]
click at [76, 39] on span "Skills" at bounding box center [75, 40] width 12 height 4
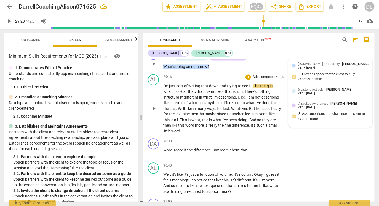
scroll to position [2453, 0]
click at [153, 107] on span "play_arrow" at bounding box center [153, 109] width 7 height 7
click at [164, 85] on span "I'm" at bounding box center [166, 86] width 6 height 4
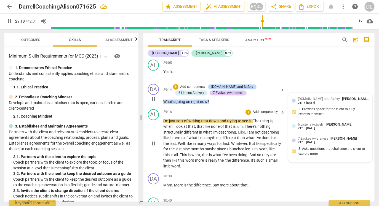
scroll to position [2417, 0]
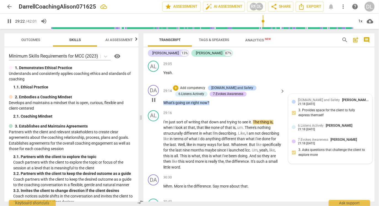
click at [317, 98] on div "[DOMAIN_NAME] and Safety [PERSON_NAME]" at bounding box center [333, 100] width 71 height 5
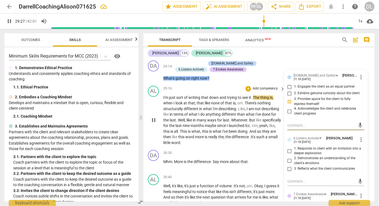
scroll to position [2444, 0]
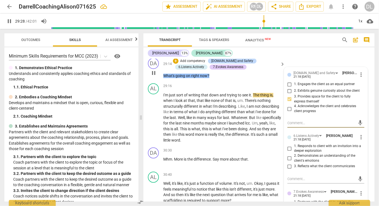
type input "1769"
click at [288, 147] on input "1. Responds to client with an invitation into a deeper exploration" at bounding box center [289, 149] width 9 height 7
checkbox input "true"
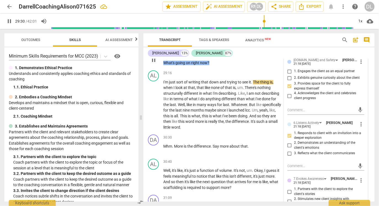
scroll to position [2458, 0]
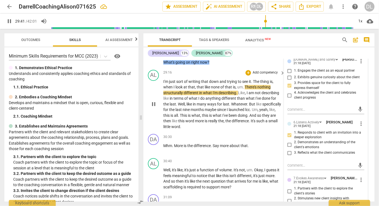
click at [254, 81] on span "The" at bounding box center [256, 82] width 7 height 4
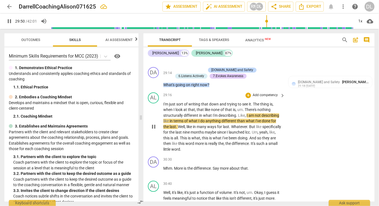
scroll to position [2434, 0]
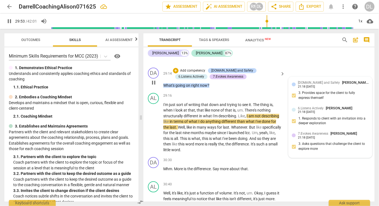
click at [306, 83] on div "[DOMAIN_NAME] and Safety [PERSON_NAME]" at bounding box center [333, 82] width 71 height 5
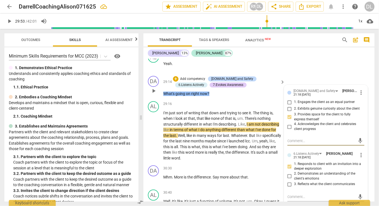
scroll to position [2420, 0]
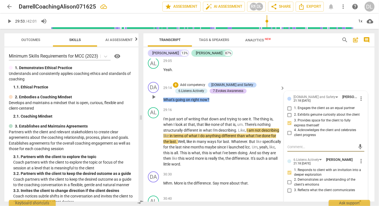
click at [189, 83] on p "Add competency" at bounding box center [193, 85] width 26 height 5
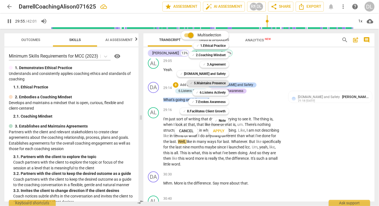
click at [208, 83] on b "5.Maintains Presence" at bounding box center [210, 83] width 32 height 7
click at [223, 132] on span "Apply" at bounding box center [219, 132] width 12 height 6
type input "1797"
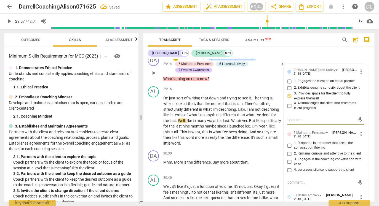
scroll to position [2449, 0]
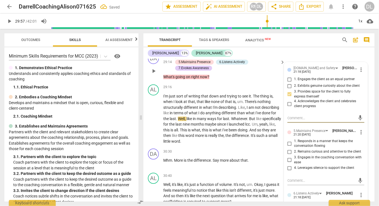
click at [288, 167] on input "4. Leverages silence to support the client" at bounding box center [289, 168] width 9 height 7
checkbox input "true"
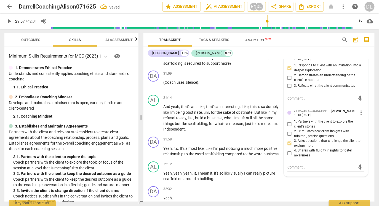
scroll to position [2586, 0]
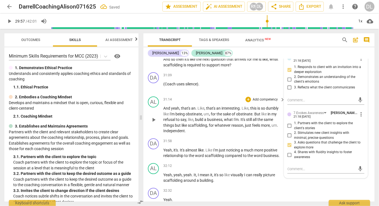
click at [237, 125] on span "reason" at bounding box center [238, 125] width 12 height 4
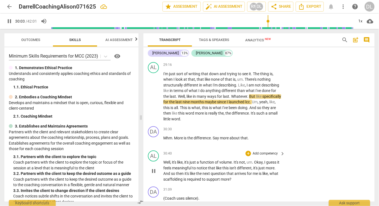
scroll to position [2473, 0]
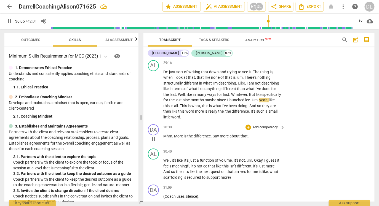
click at [262, 127] on p "Add competency" at bounding box center [265, 128] width 26 height 5
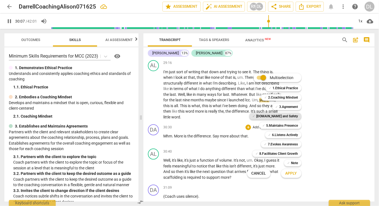
click at [290, 116] on b "[DOMAIN_NAME] and Safety" at bounding box center [278, 116] width 42 height 7
click at [290, 126] on b "5.Maintains Presence" at bounding box center [283, 126] width 32 height 7
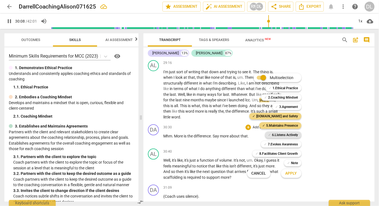
click at [290, 135] on b "6.Listens Actively" at bounding box center [285, 135] width 26 height 7
click at [291, 146] on b "7.Evokes Awareness" at bounding box center [283, 144] width 30 height 7
click at [296, 174] on span "Apply" at bounding box center [292, 174] width 12 height 6
type input "1810"
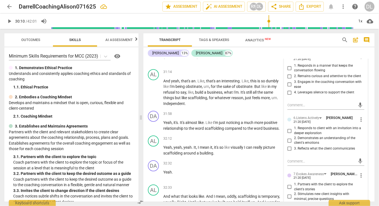
scroll to position [2621, 0]
click at [321, 146] on span "3. Reflects what the client communicates" at bounding box center [324, 148] width 61 height 5
click at [294, 146] on input "3. Reflects what the client communicates" at bounding box center [289, 148] width 9 height 7
checkbox input "true"
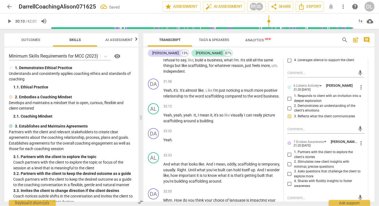
scroll to position [2656, 0]
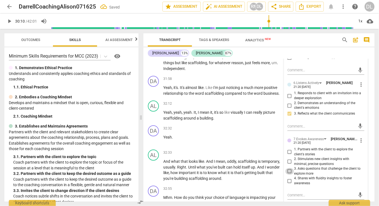
click at [290, 169] on input "3. Asks questions that challenge the client to explore more" at bounding box center [289, 171] width 9 height 7
checkbox input "true"
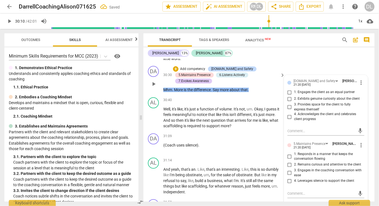
scroll to position [2528, 0]
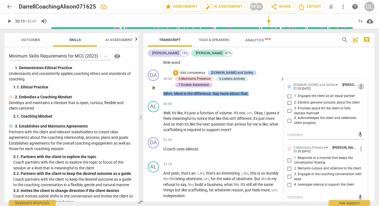
click at [358, 85] on span "more_vert" at bounding box center [361, 86] width 7 height 7
click at [362, 94] on li "Delete" at bounding box center [364, 95] width 19 height 10
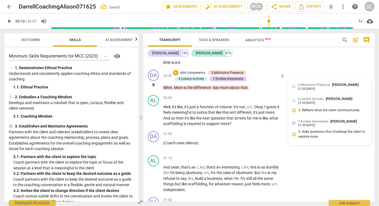
click at [356, 92] on div "5.Maintains Presence [PERSON_NAME] 21:20 [DATE]" at bounding box center [330, 88] width 77 height 12
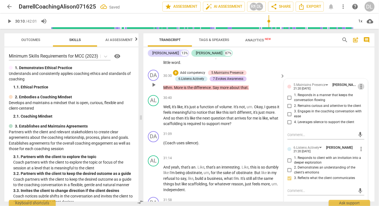
click at [358, 85] on span "more_vert" at bounding box center [361, 86] width 7 height 7
click at [363, 96] on li "Delete" at bounding box center [364, 95] width 19 height 10
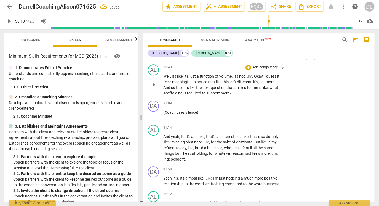
scroll to position [2556, 0]
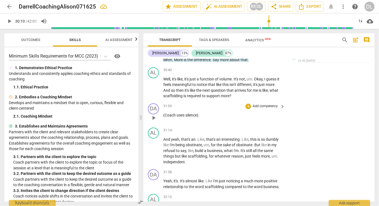
click at [268, 104] on p "Add competency" at bounding box center [265, 106] width 26 height 5
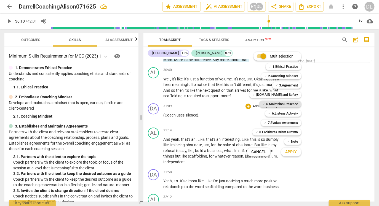
click at [296, 104] on b "5.Maintains Presence" at bounding box center [283, 104] width 32 height 7
drag, startPoint x: 289, startPoint y: 157, endPoint x: 108, endPoint y: 134, distance: 182.5
click at [108, 134] on div "Multiselection m ✓ 1.Ethical Practice 1 ✓ 2.Coaching Mindset 2 ✓ 3.Agreement 3 …" at bounding box center [189, 103] width 379 height 206
click at [78, 118] on div at bounding box center [189, 103] width 379 height 206
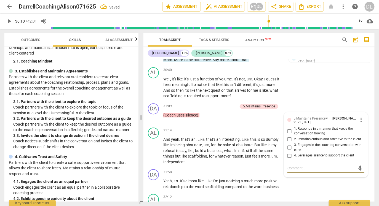
scroll to position [55, 0]
click at [323, 154] on span "4. Leverages silence to support the client" at bounding box center [324, 155] width 60 height 5
click at [294, 154] on input "4. Leverages silence to support the client" at bounding box center [289, 156] width 9 height 7
checkbox input "true"
click at [257, 129] on p "Add competency" at bounding box center [265, 130] width 26 height 5
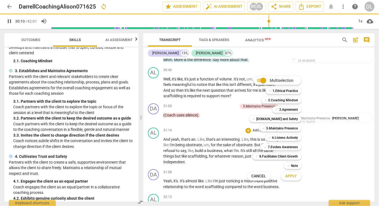
click at [240, 141] on div at bounding box center [189, 103] width 379 height 206
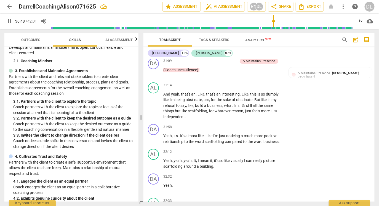
scroll to position [2605, 0]
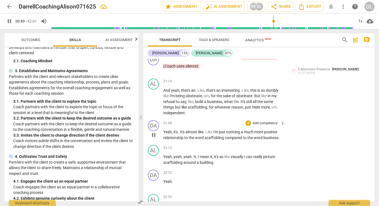
click at [281, 135] on p "Yeah , it's . It's almost like . Like I'm just noticing a much more positive re…" at bounding box center [222, 134] width 119 height 11
click at [271, 121] on p "Add competency" at bounding box center [265, 123] width 26 height 5
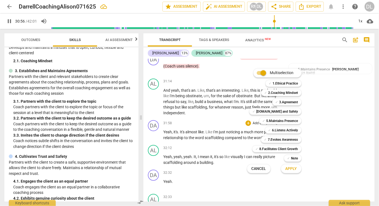
click at [35, 123] on div at bounding box center [189, 103] width 379 height 206
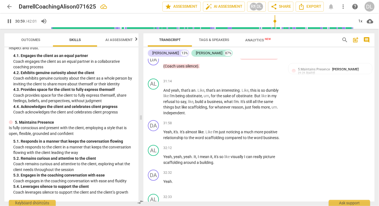
scroll to position [182, 0]
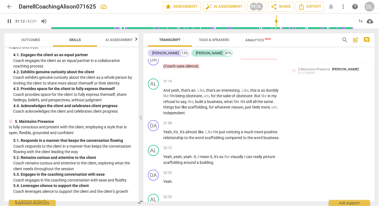
click at [10, 22] on span "pause" at bounding box center [9, 21] width 7 height 7
type input "1873"
